Goal: Transaction & Acquisition: Download file/media

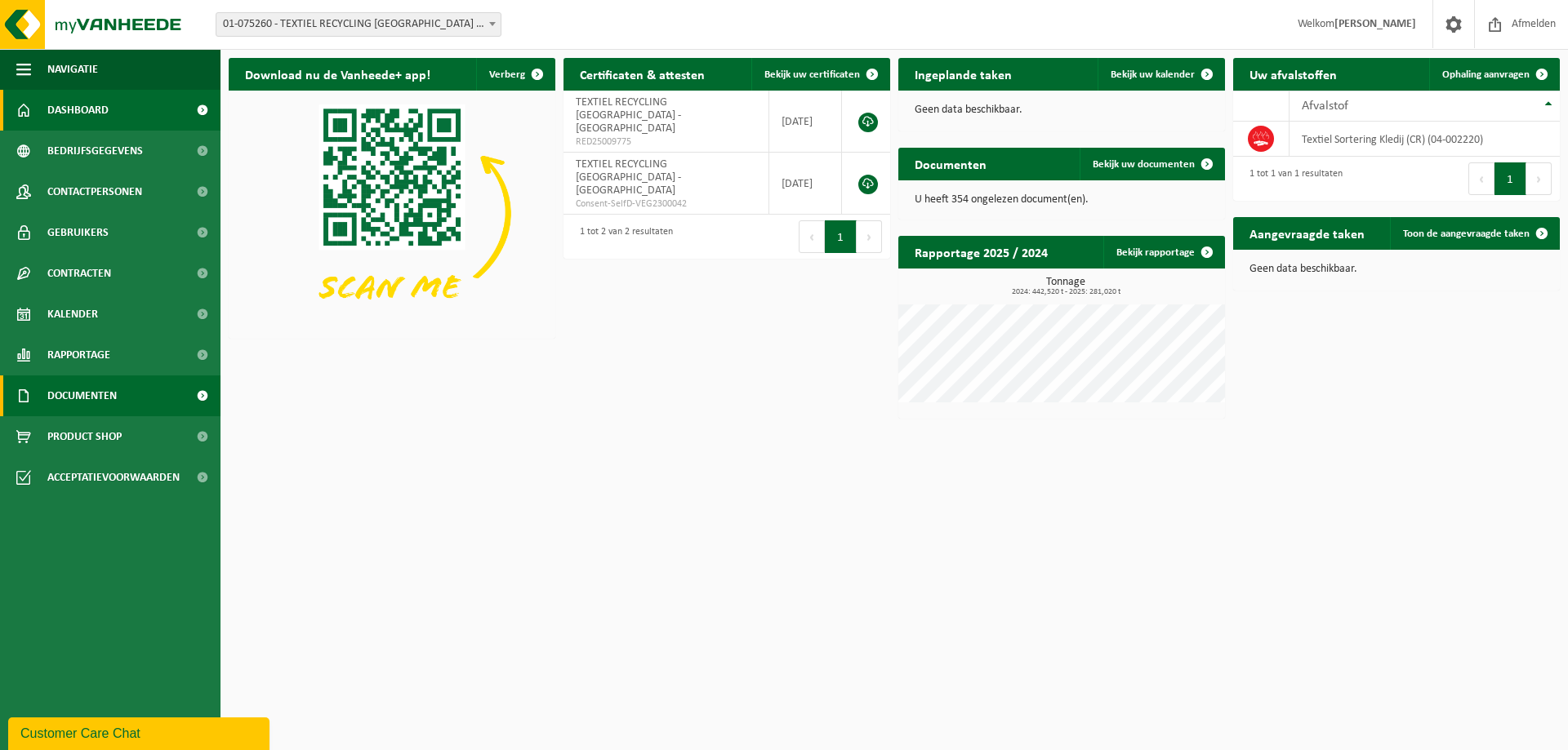
click at [111, 399] on span "Documenten" at bounding box center [82, 396] width 69 height 40
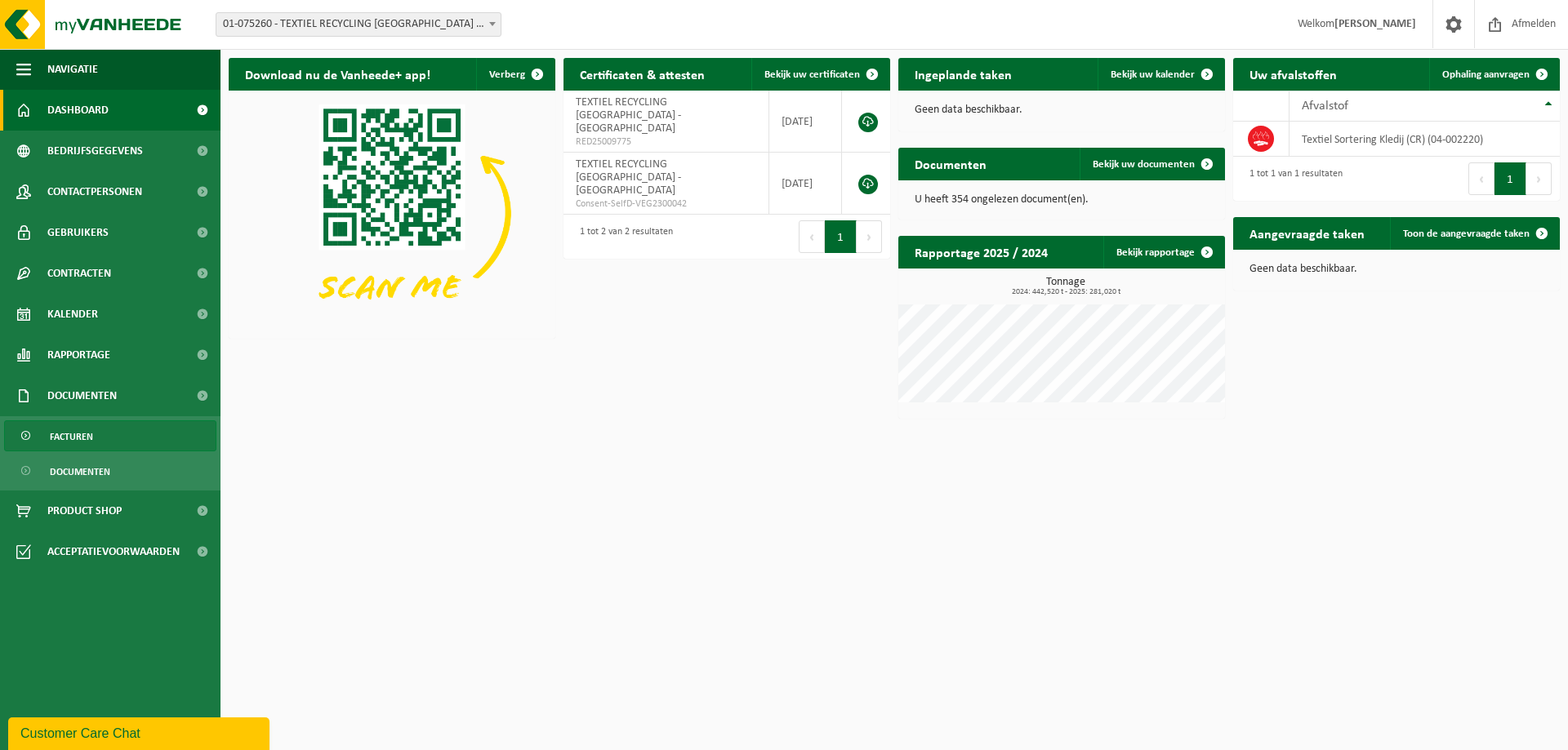
click at [95, 442] on link "Facturen" at bounding box center [110, 436] width 212 height 31
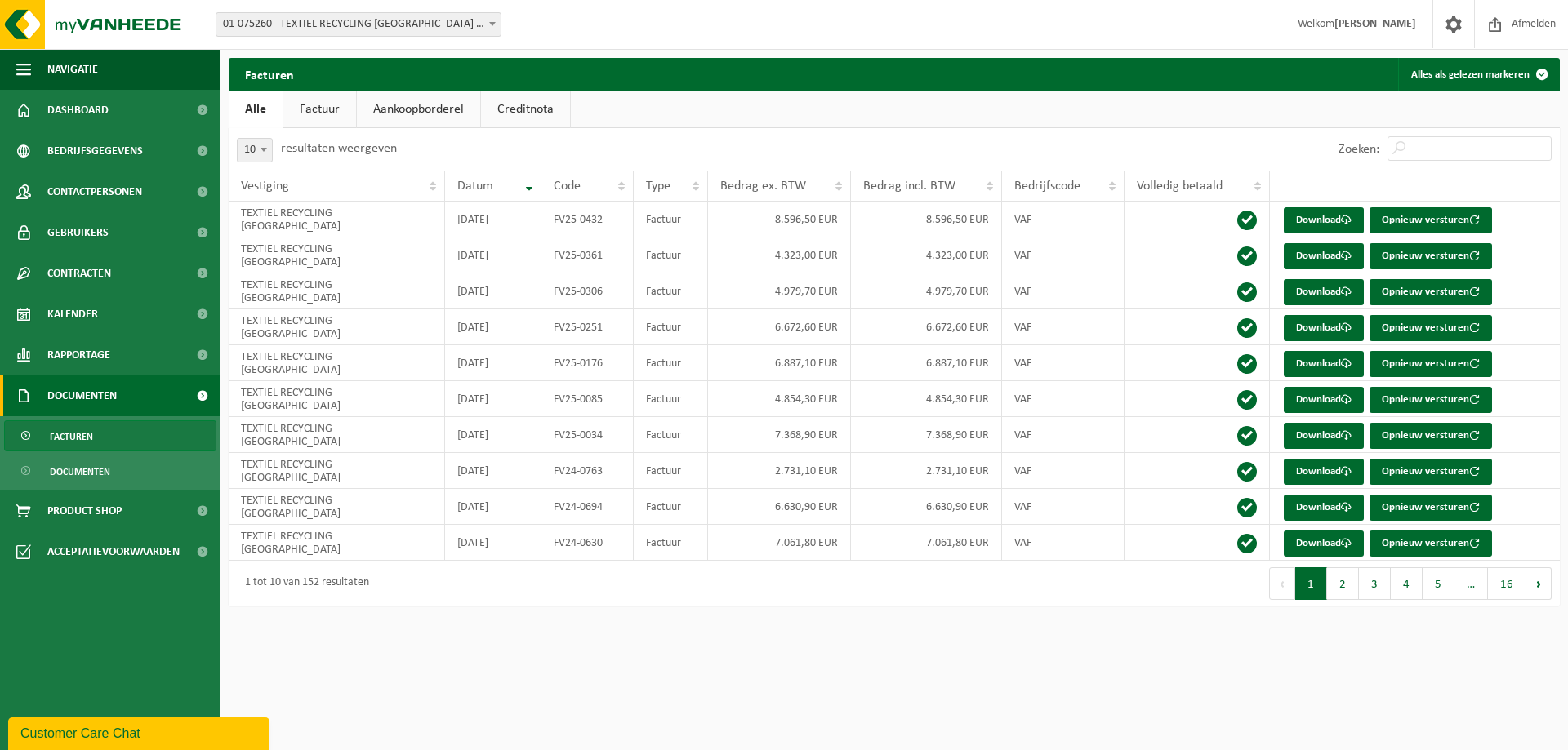
click at [324, 93] on link "Factuur" at bounding box center [320, 109] width 73 height 37
click at [325, 105] on link "Factuur" at bounding box center [320, 109] width 75 height 37
click at [71, 475] on span "Documenten" at bounding box center [80, 472] width 61 height 31
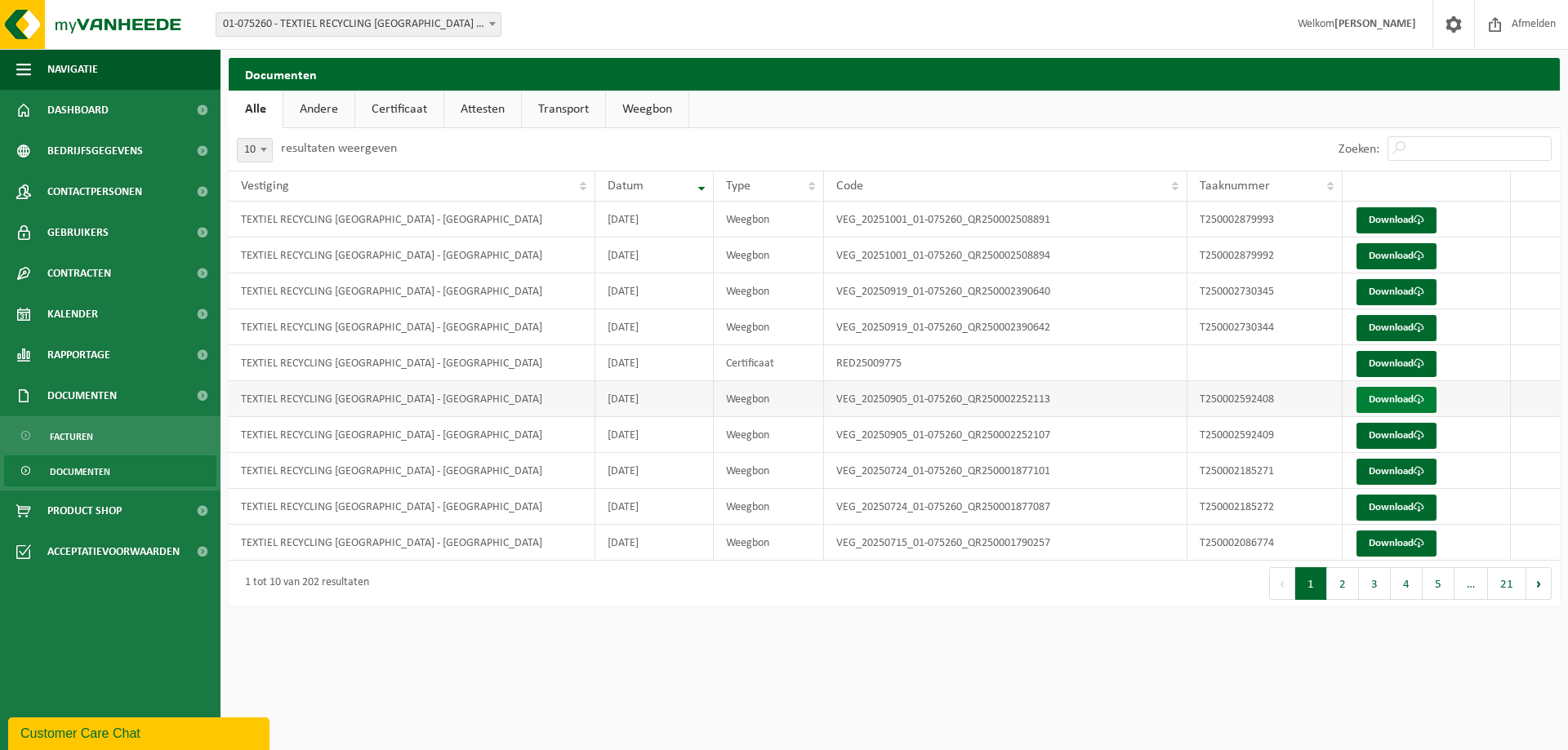
click at [1399, 401] on link "Download" at bounding box center [1396, 399] width 80 height 26
click at [317, 112] on link "Andere" at bounding box center [319, 109] width 71 height 37
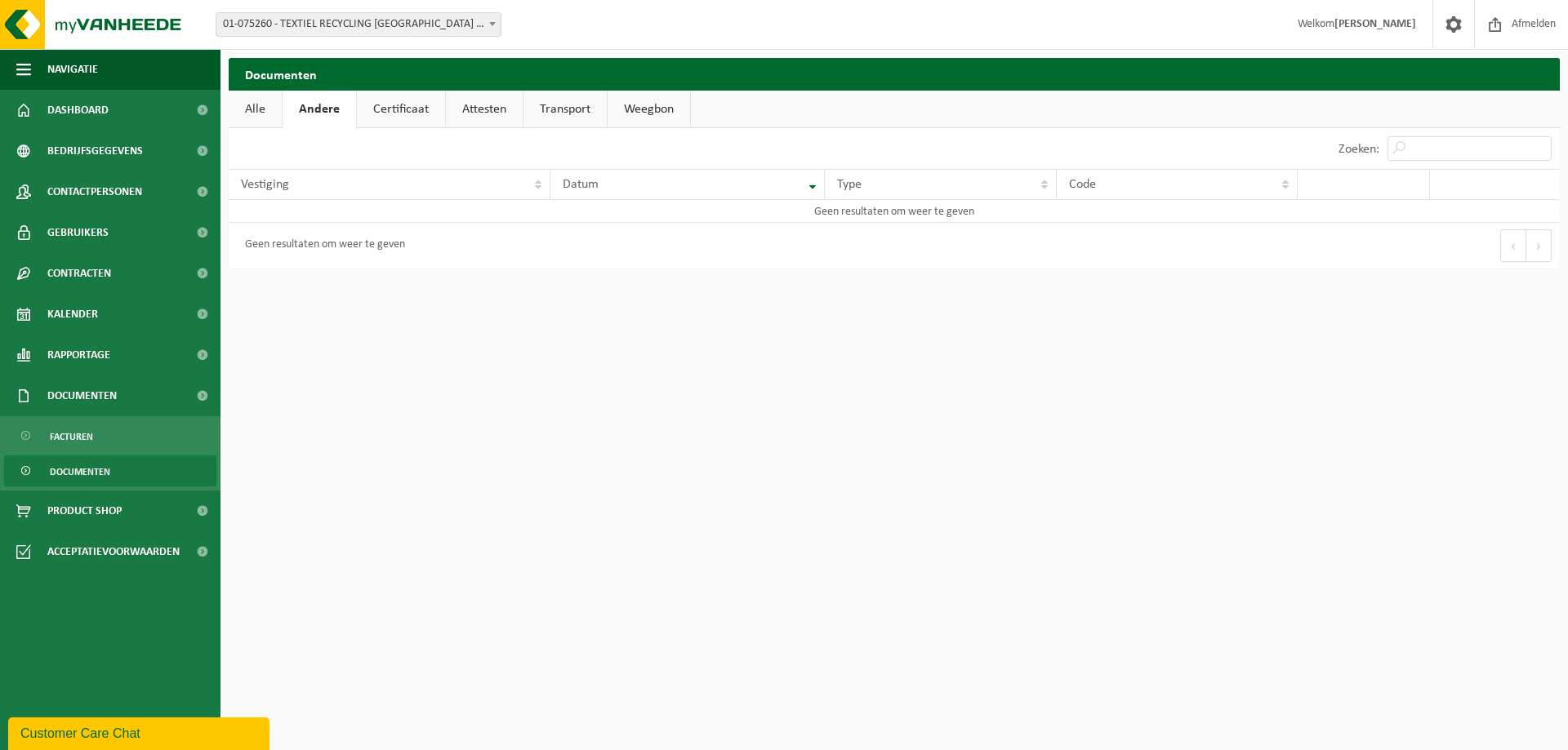
click at [380, 111] on link "Certificaat" at bounding box center [401, 109] width 88 height 37
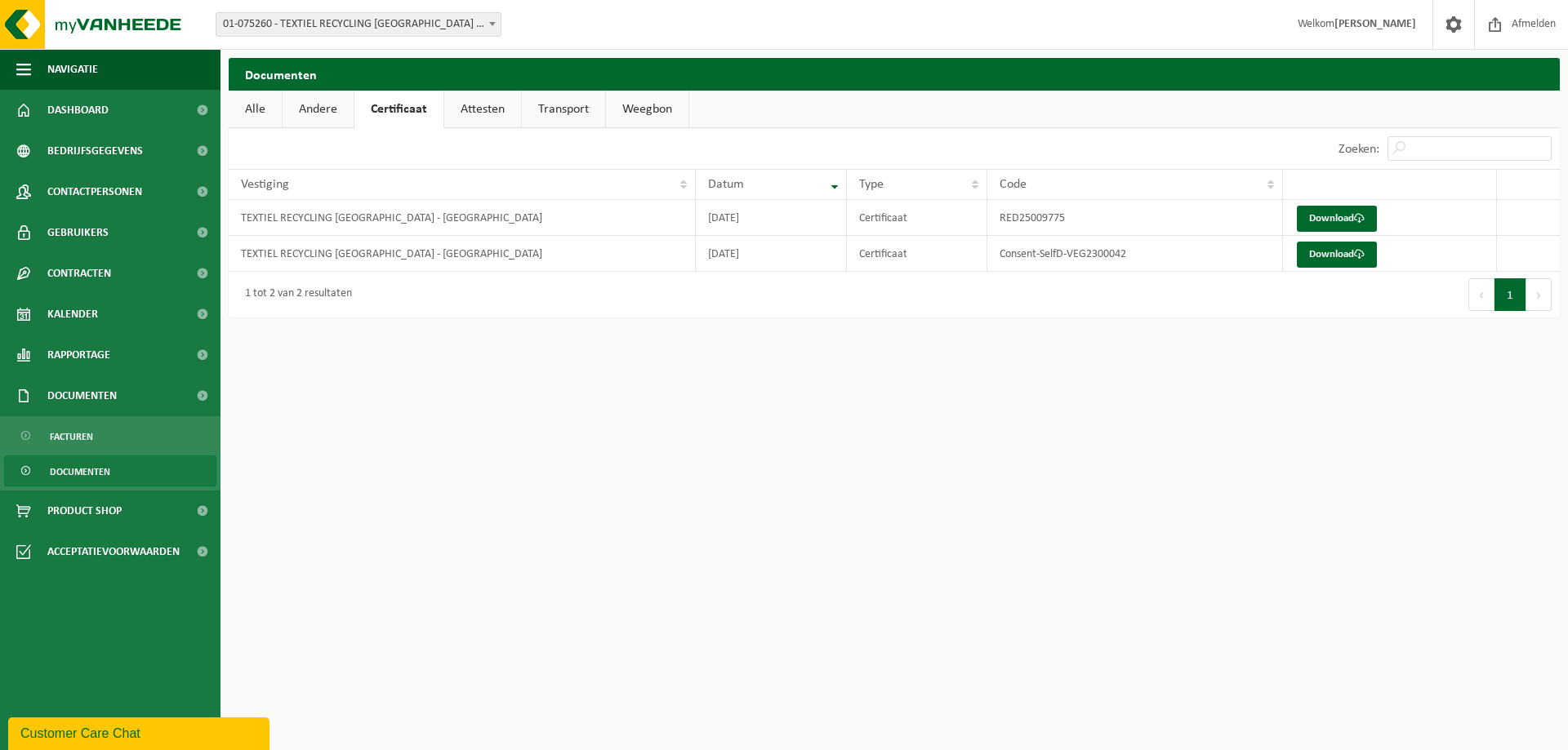
click at [475, 115] on link "Attesten" at bounding box center [482, 109] width 77 height 37
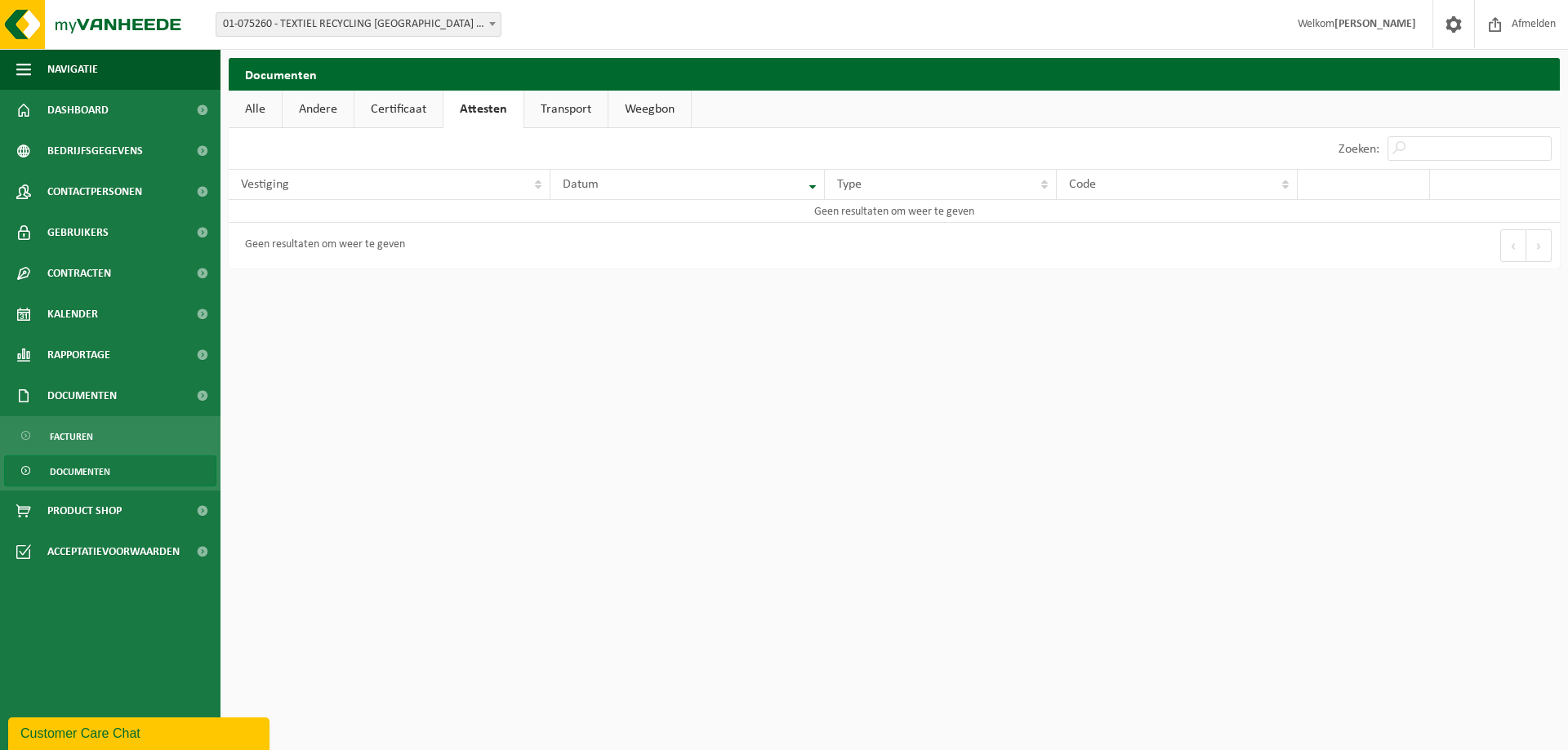
click at [557, 112] on link "Transport" at bounding box center [566, 109] width 84 height 37
click at [616, 111] on link "Weegbon" at bounding box center [649, 109] width 83 height 37
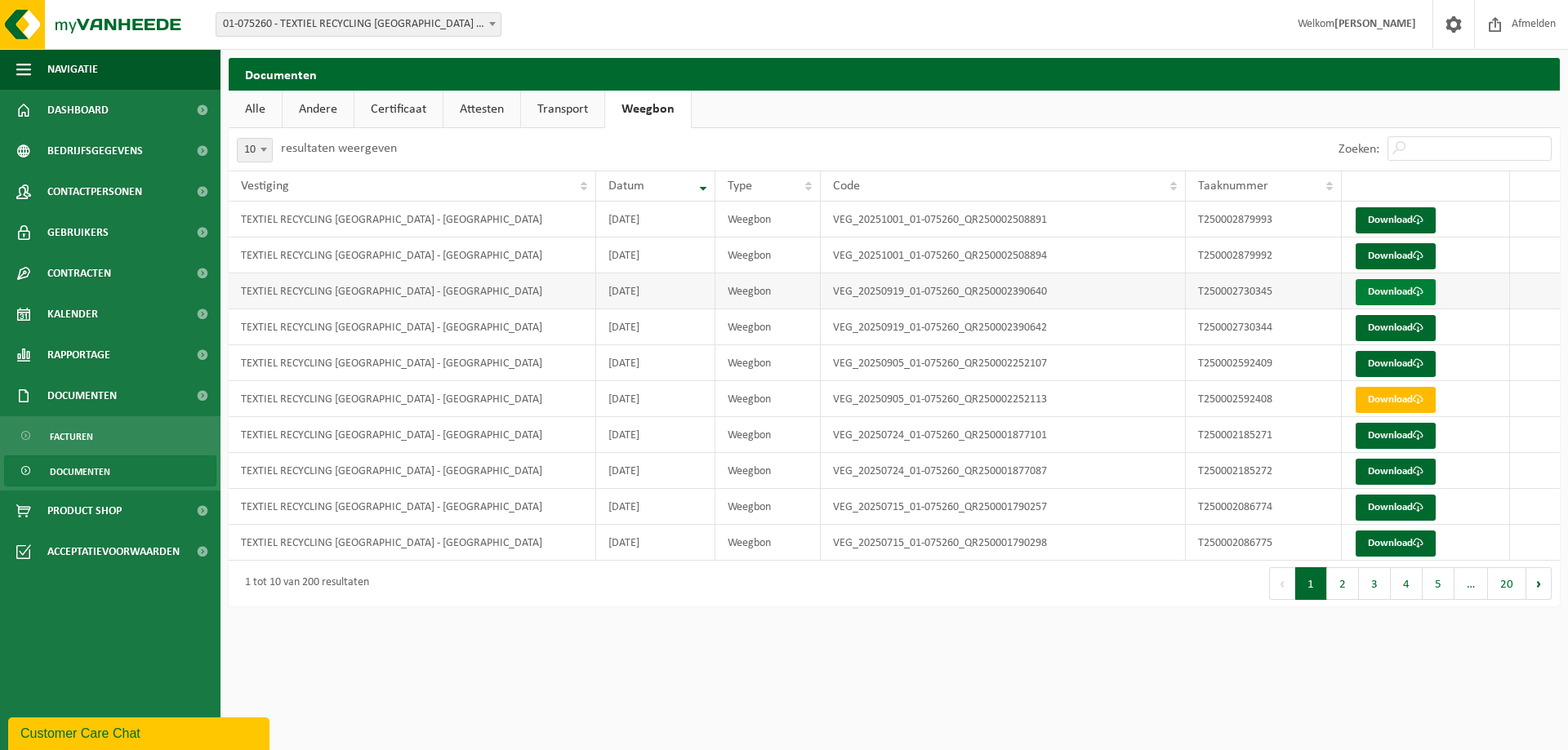
click at [1385, 293] on link "Download" at bounding box center [1395, 292] width 80 height 26
click at [1404, 327] on link "Download" at bounding box center [1395, 327] width 80 height 26
click at [1394, 297] on link "Download" at bounding box center [1395, 292] width 80 height 26
click at [1409, 289] on link "Download" at bounding box center [1395, 292] width 80 height 26
click at [1401, 324] on link "Download" at bounding box center [1395, 327] width 80 height 26
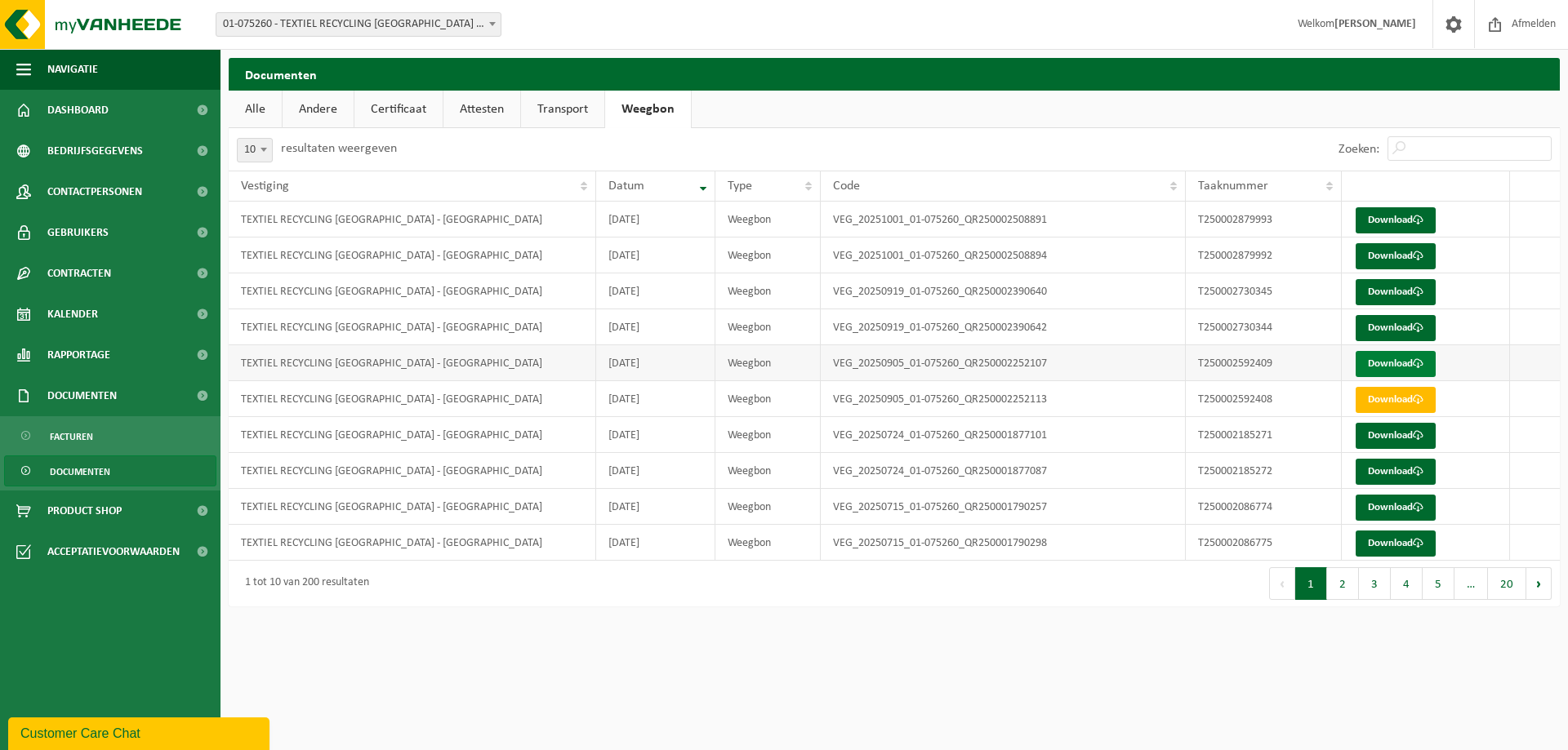
click at [1382, 364] on link "Download" at bounding box center [1395, 363] width 80 height 26
